Goal: Task Accomplishment & Management: Complete application form

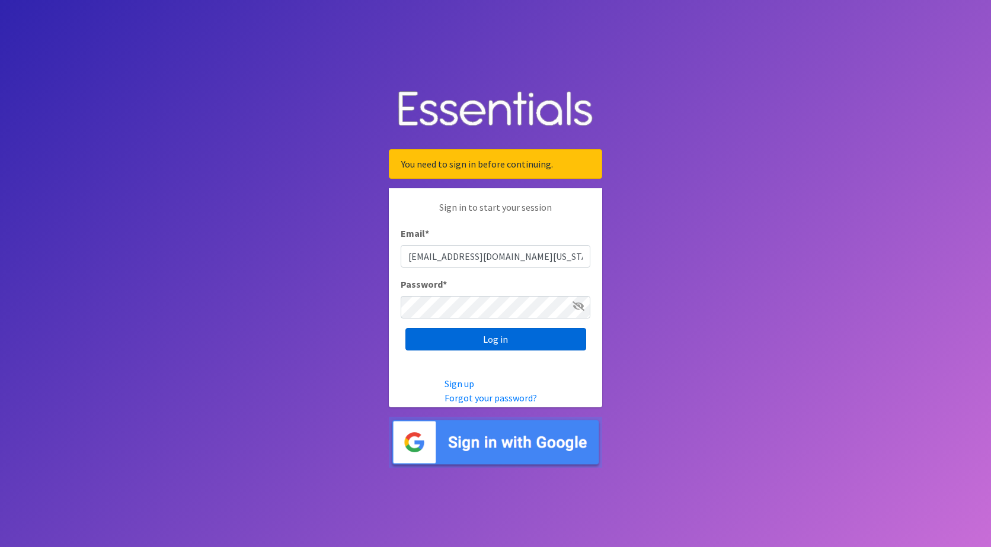
type input "[EMAIL_ADDRESS][DOMAIN_NAME][US_STATE]"
click at [405, 328] on input "Log in" at bounding box center [495, 339] width 181 height 23
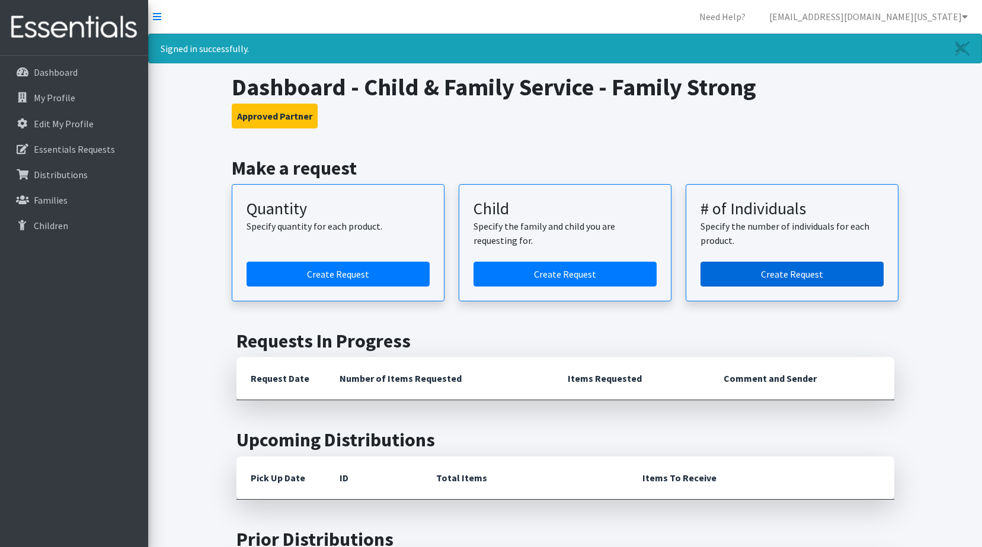
click at [770, 278] on link "Create Request" at bounding box center [791, 274] width 183 height 25
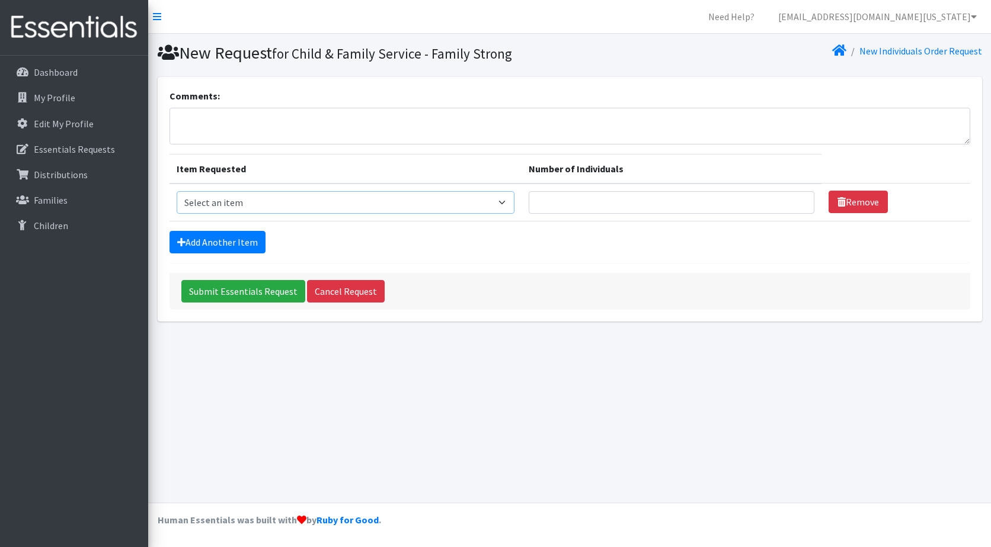
click at [458, 206] on select "Select an item Kids (Newborn) Kids (Preemie)** Limited Kids (Size 1) Kids (Size…" at bounding box center [346, 202] width 338 height 23
select select "1832"
click at [177, 191] on select "Select an item Kids (Newborn) Kids (Preemie)** Limited Kids (Size 1) Kids (Size…" at bounding box center [346, 202] width 338 height 23
click at [788, 203] on input "Number of Individuals" at bounding box center [672, 202] width 286 height 23
click at [798, 200] on input "1" at bounding box center [672, 202] width 286 height 23
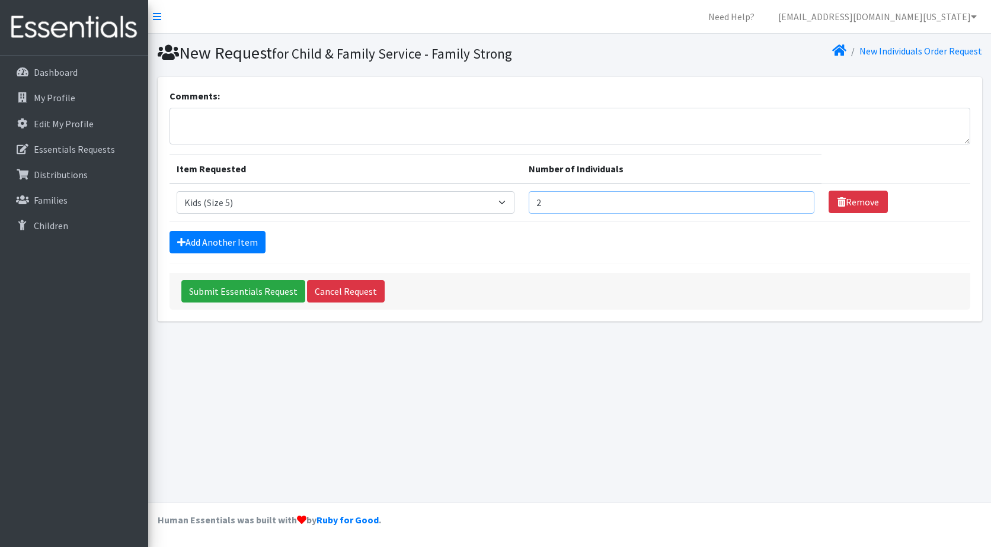
click at [794, 199] on input "2" at bounding box center [672, 202] width 286 height 23
click at [794, 199] on input "3" at bounding box center [672, 202] width 286 height 23
click at [794, 199] on input "4" at bounding box center [672, 202] width 286 height 23
type input "5"
click at [794, 199] on input "5" at bounding box center [672, 202] width 286 height 23
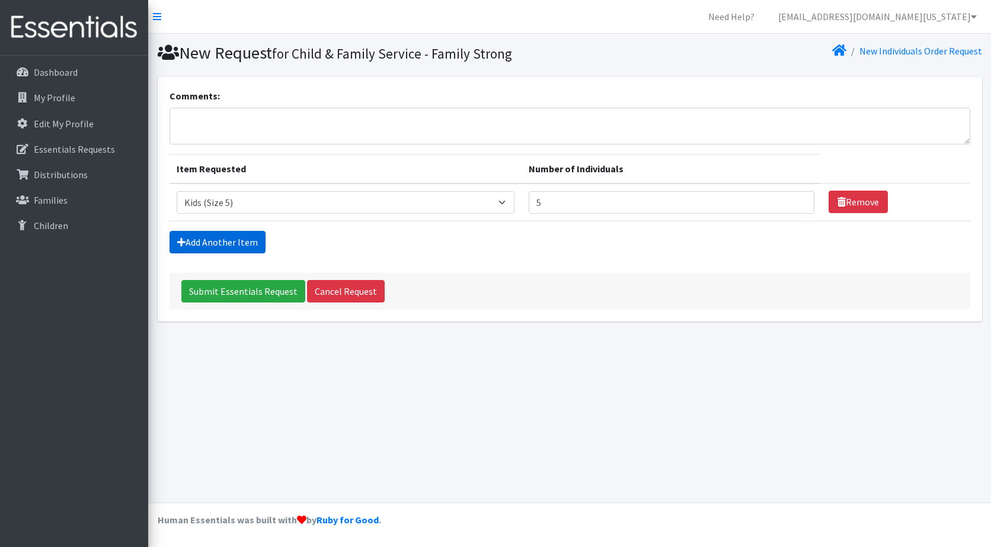
click at [188, 244] on link "Add Another Item" at bounding box center [217, 242] width 96 height 23
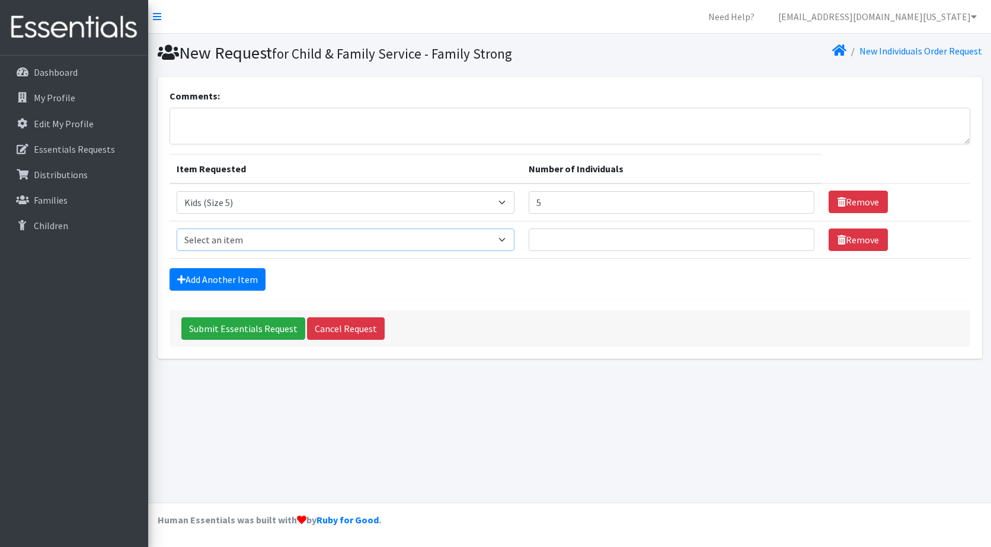
click at [503, 241] on select "Select an item Kids (Newborn) Kids (Preemie)** Limited Kids (Size 1) Kids (Size…" at bounding box center [346, 240] width 338 height 23
select select "1833"
click at [177, 229] on select "Select an item Kids (Newborn) Kids (Preemie)** Limited Kids (Size 1) Kids (Size…" at bounding box center [346, 240] width 338 height 23
click at [795, 237] on input "1" at bounding box center [672, 240] width 286 height 23
click at [795, 237] on input "2" at bounding box center [672, 240] width 286 height 23
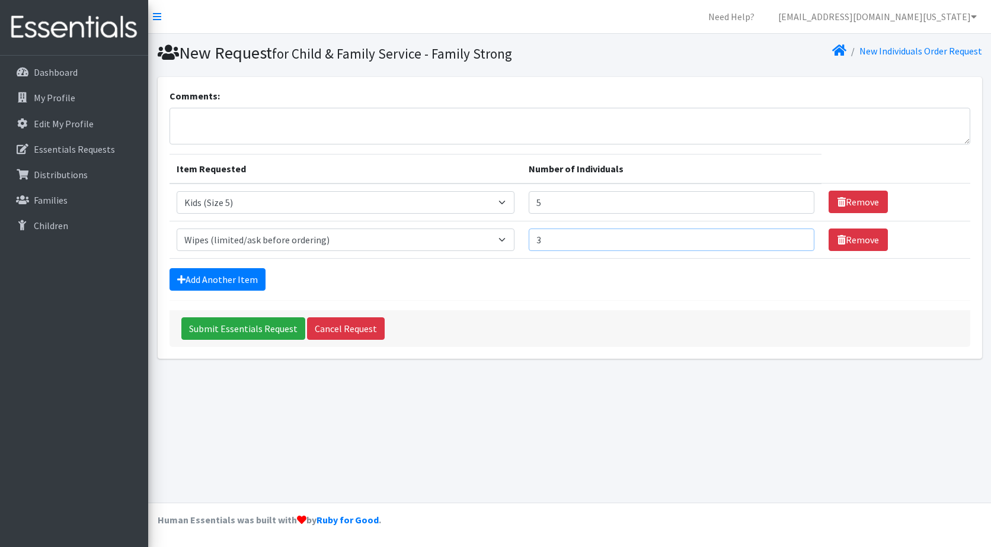
click at [795, 237] on input "3" at bounding box center [672, 240] width 286 height 23
click at [795, 237] on input "4" at bounding box center [672, 240] width 286 height 23
type input "5"
click at [795, 237] on input "5" at bounding box center [672, 240] width 286 height 23
click at [222, 286] on link "Add Another Item" at bounding box center [217, 279] width 96 height 23
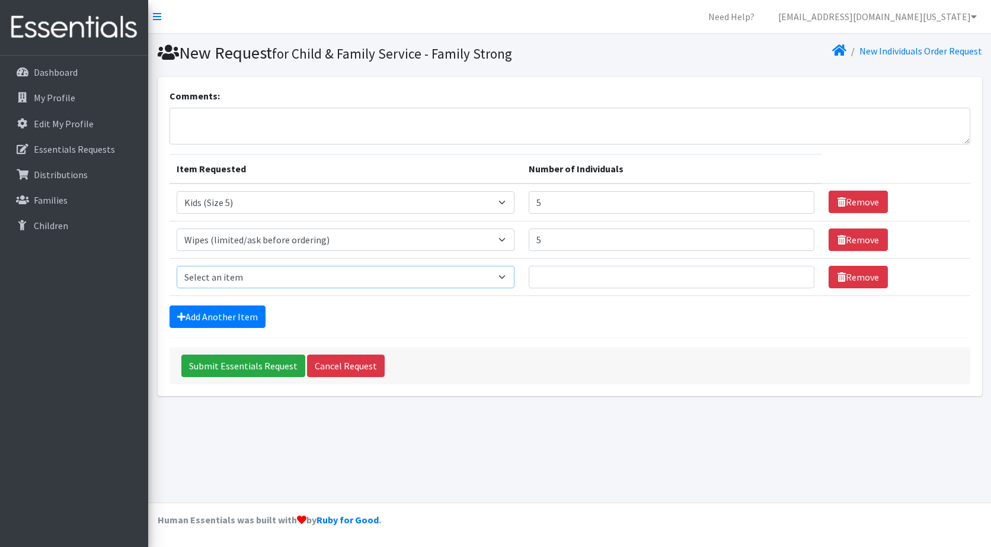
click at [290, 278] on select "Select an item Kids (Newborn) Kids (Preemie)** Limited Kids (Size 1) Kids (Size…" at bounding box center [346, 277] width 338 height 23
select select "1825"
click at [177, 266] on select "Select an item Kids (Newborn) Kids (Preemie)** Limited Kids (Size 1) Kids (Size…" at bounding box center [346, 277] width 338 height 23
click at [794, 274] on input "1" at bounding box center [672, 277] width 286 height 23
click at [794, 274] on input "2" at bounding box center [672, 277] width 286 height 23
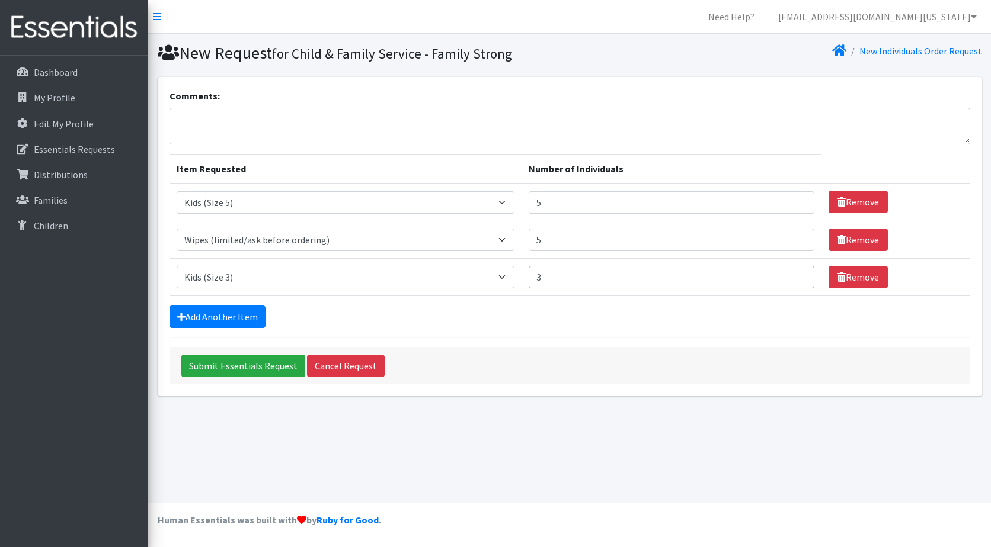
type input "3"
click at [794, 274] on input "3" at bounding box center [672, 277] width 286 height 23
type input "4"
click at [795, 242] on input "4" at bounding box center [672, 240] width 286 height 23
click at [231, 371] on input "Submit Essentials Request" at bounding box center [243, 366] width 124 height 23
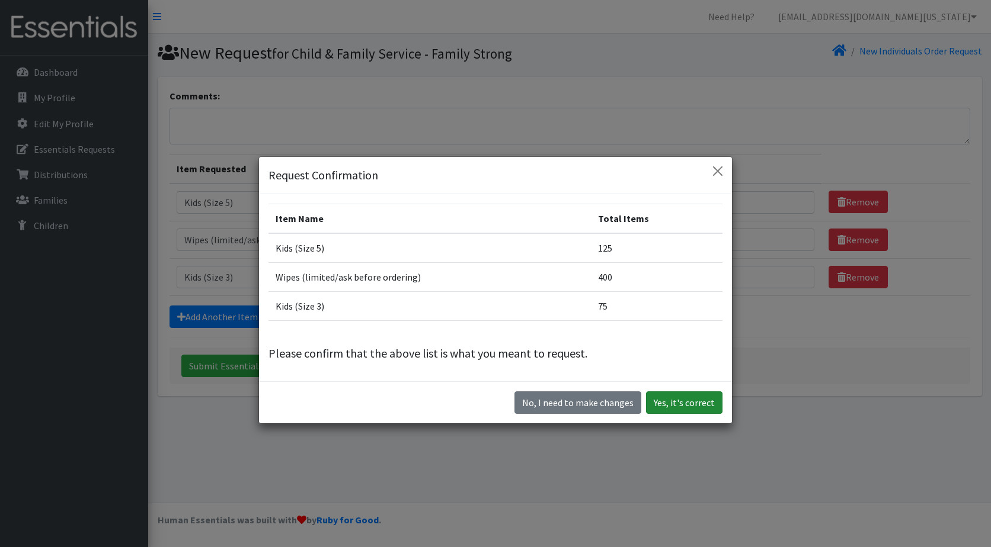
click at [702, 406] on button "Yes, it's correct" at bounding box center [684, 403] width 76 height 23
